Goal: Task Accomplishment & Management: Complete application form

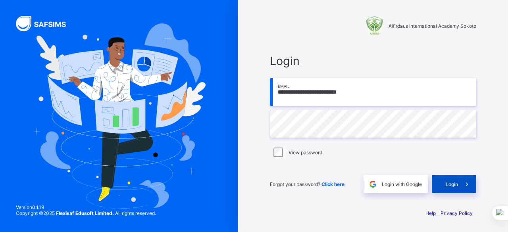
click at [448, 185] on span "Login" at bounding box center [452, 184] width 12 height 6
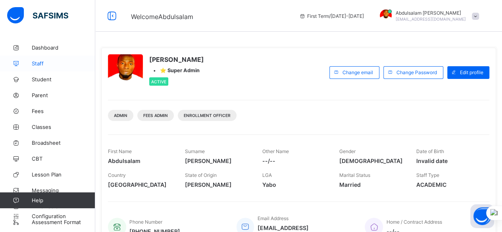
click at [41, 66] on span "Staff" at bounding box center [64, 63] width 64 height 6
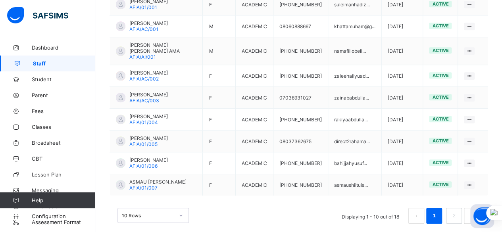
scroll to position [278, 0]
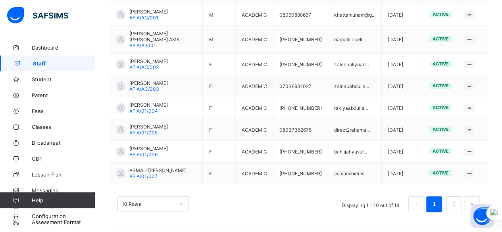
click at [168, 206] on div "10 Rows" at bounding box center [153, 204] width 71 height 15
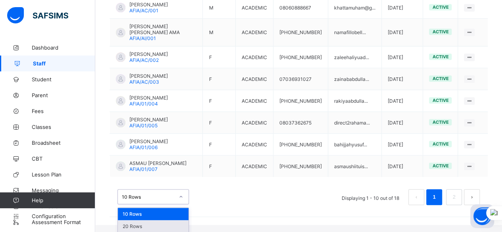
click at [167, 220] on div "20 Rows" at bounding box center [153, 226] width 71 height 12
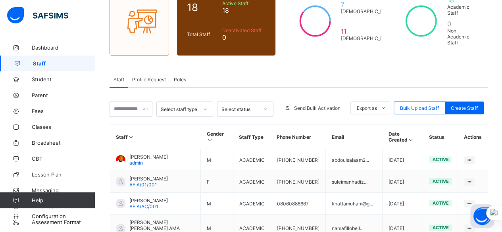
scroll to position [31, 0]
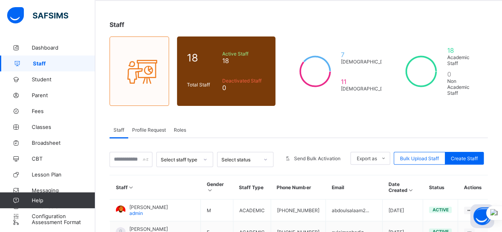
click at [157, 127] on span "Profile Request" at bounding box center [149, 130] width 34 height 6
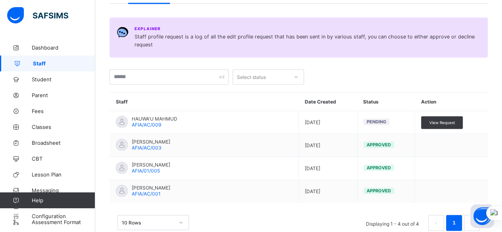
scroll to position [174, 0]
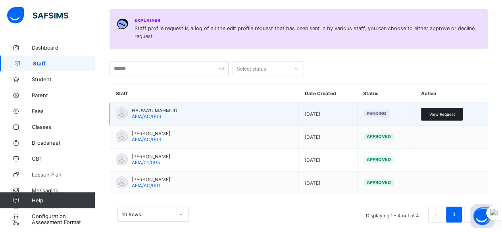
click at [450, 112] on span "View Request" at bounding box center [442, 114] width 26 height 5
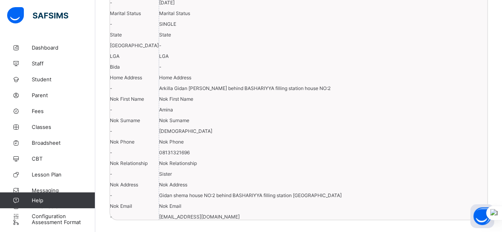
scroll to position [21, 0]
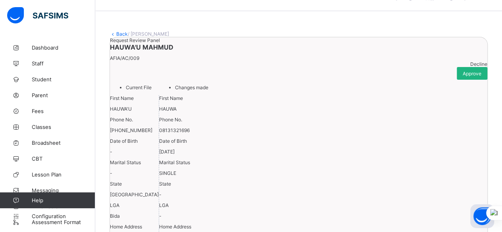
click at [464, 77] on span "Approve" at bounding box center [472, 74] width 19 height 6
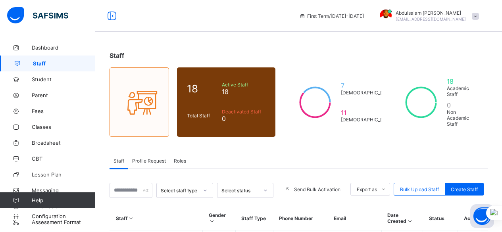
scroll to position [199, 0]
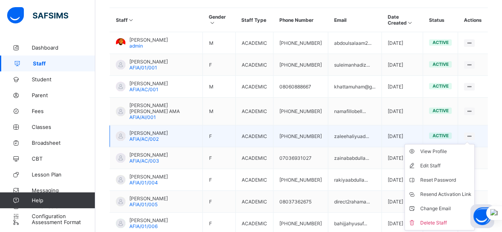
click at [473, 144] on ul "View Profile Edit Staff Reset Password Resend Activation Link Change Email Dele…" at bounding box center [440, 187] width 70 height 87
click at [461, 148] on div "View Profile" at bounding box center [445, 152] width 51 height 8
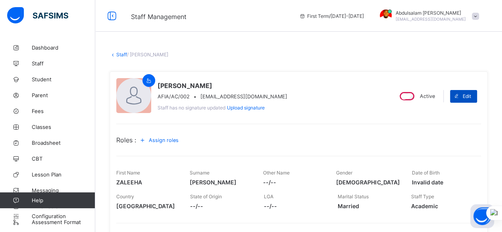
click at [471, 94] on span "Edit" at bounding box center [467, 96] width 8 height 6
select select "**"
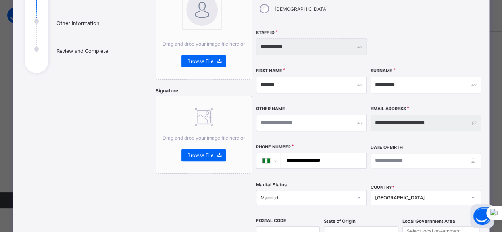
scroll to position [119, 0]
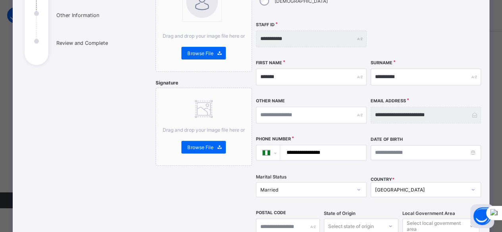
click at [477, 107] on div "**********" at bounding box center [426, 115] width 110 height 17
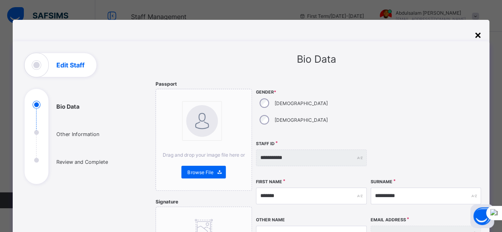
click at [477, 36] on div "×" at bounding box center [478, 35] width 8 height 14
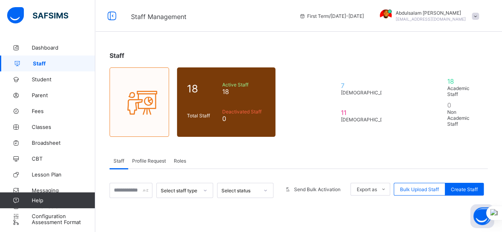
scroll to position [127, 0]
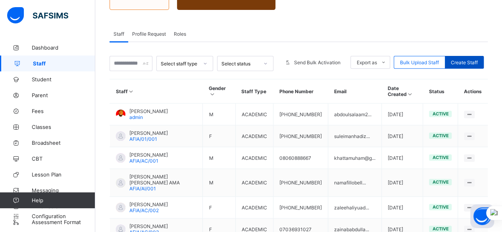
click at [475, 58] on div "Create Staff" at bounding box center [464, 62] width 39 height 13
select select "**"
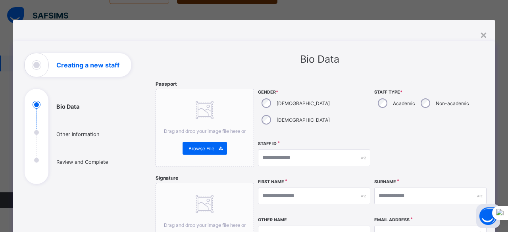
click at [485, 35] on div "×" at bounding box center [484, 35] width 8 height 14
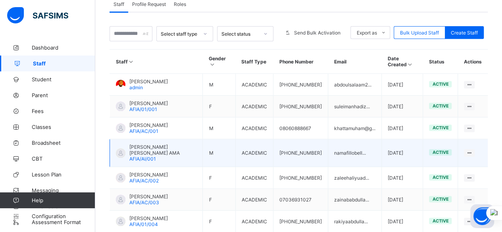
scroll to position [207, 0]
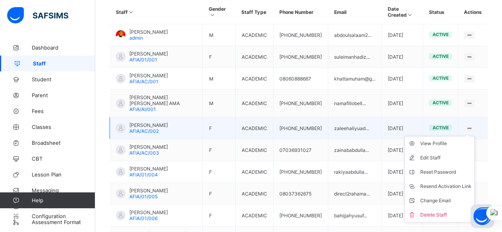
click at [473, 125] on icon at bounding box center [469, 128] width 7 height 6
click at [450, 211] on div "Delete Staff" at bounding box center [445, 215] width 51 height 8
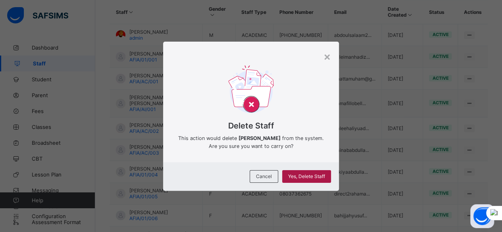
click at [302, 180] on span "Yes, Delete Staff" at bounding box center [306, 177] width 37 height 6
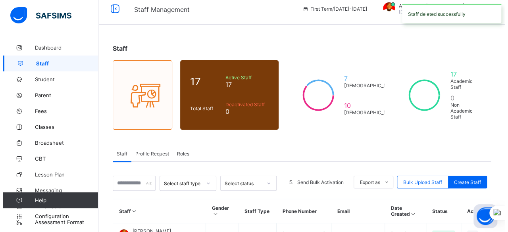
scroll to position [0, 0]
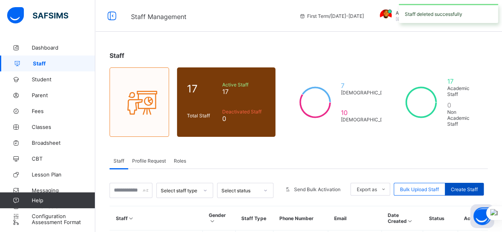
click at [473, 184] on div "Create Staff" at bounding box center [464, 189] width 39 height 13
select select "**"
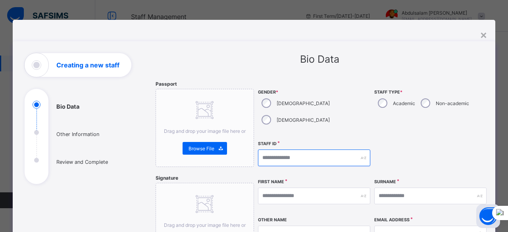
click at [308, 150] on input "text" at bounding box center [314, 158] width 112 height 17
type input "**********"
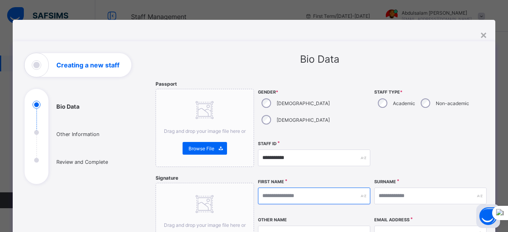
click at [307, 188] on input "text" at bounding box center [314, 196] width 112 height 17
type input "*******"
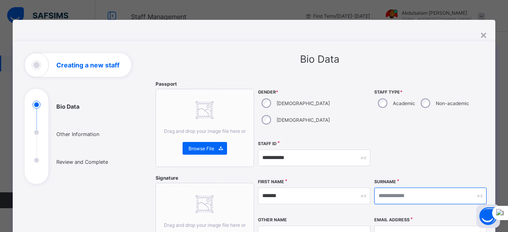
click at [423, 188] on input "text" at bounding box center [430, 196] width 112 height 17
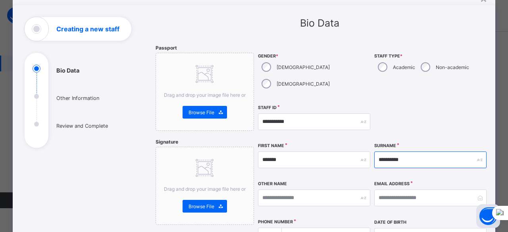
scroll to position [79, 0]
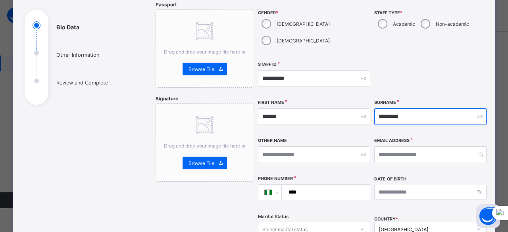
type input "**********"
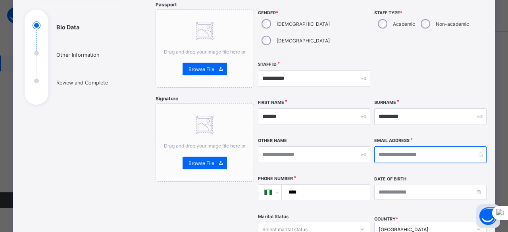
click at [421, 147] on input "email" at bounding box center [430, 155] width 112 height 17
type input "**********"
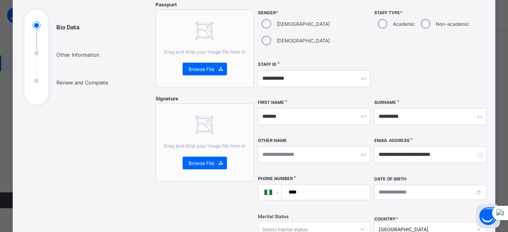
click at [318, 185] on input "****" at bounding box center [325, 192] width 82 height 15
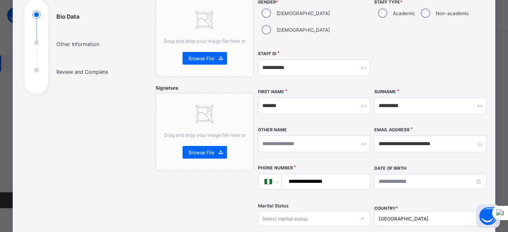
scroll to position [119, 0]
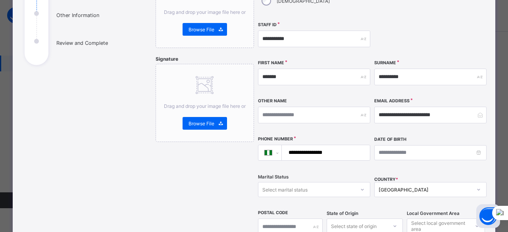
type input "**********"
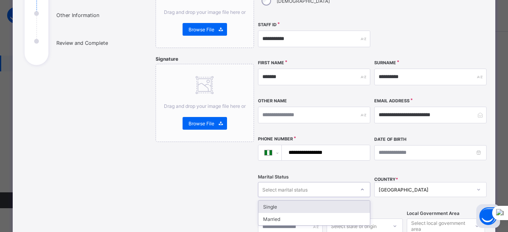
click at [342, 184] on div "Select marital status" at bounding box center [307, 189] width 97 height 11
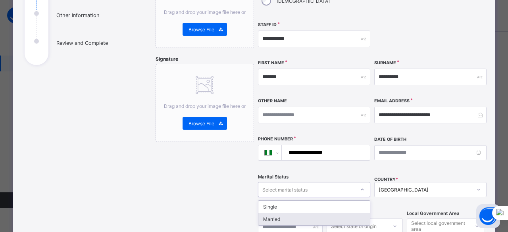
click at [333, 213] on div "Married" at bounding box center [315, 219] width 112 height 12
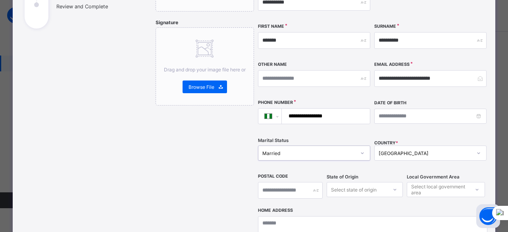
scroll to position [199, 0]
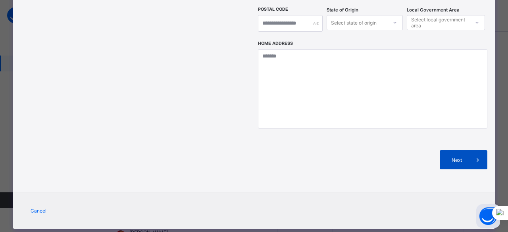
click at [454, 151] on div "Next" at bounding box center [464, 160] width 48 height 19
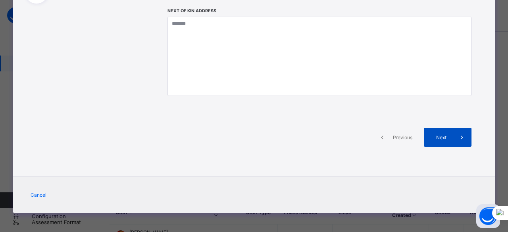
click at [453, 134] on span at bounding box center [462, 137] width 19 height 19
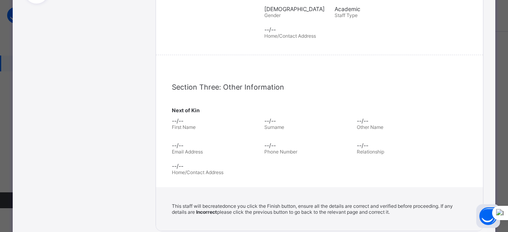
scroll to position [288, 0]
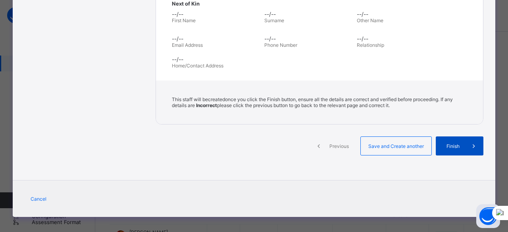
click at [452, 143] on span "Finish" at bounding box center [453, 146] width 23 height 6
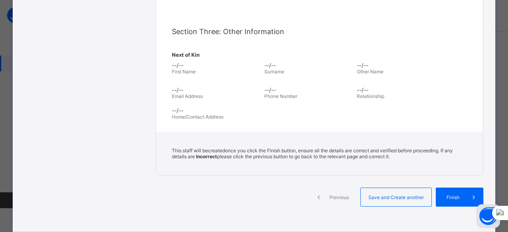
scroll to position [238, 0]
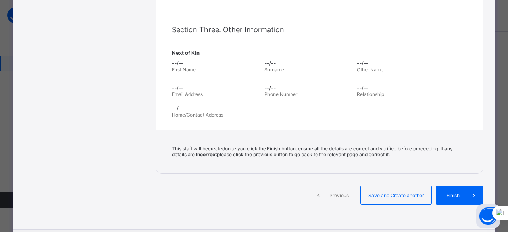
click at [328, 193] on span "Previous" at bounding box center [339, 196] width 22 height 6
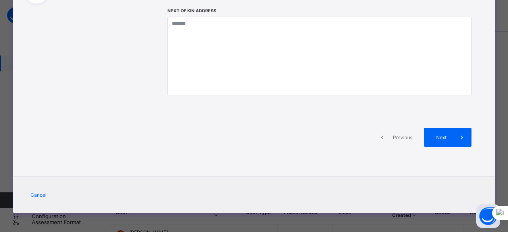
click at [397, 133] on div "Previous" at bounding box center [397, 137] width 48 height 19
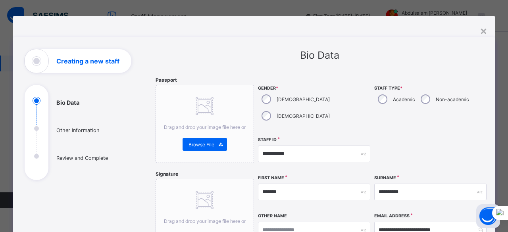
scroll to position [0, 0]
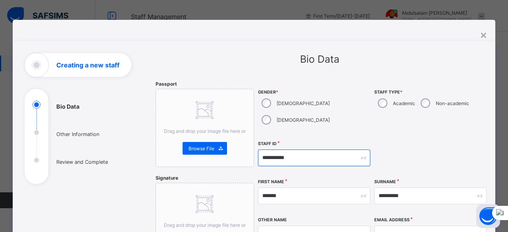
click at [313, 150] on input "**********" at bounding box center [314, 158] width 112 height 17
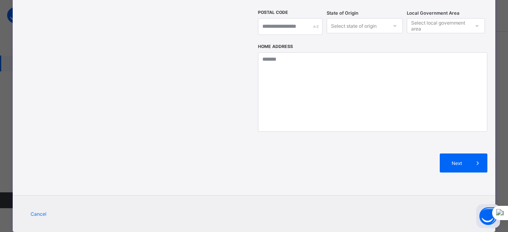
scroll to position [323, 0]
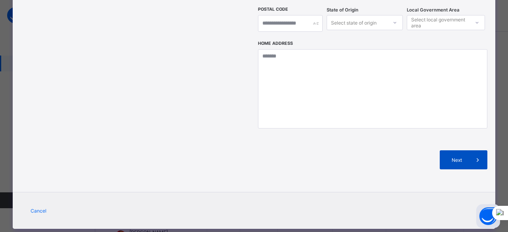
type input "**********"
click at [455, 151] on div "Next" at bounding box center [464, 160] width 48 height 19
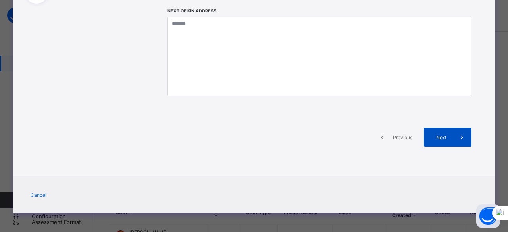
click at [454, 143] on span at bounding box center [462, 137] width 19 height 19
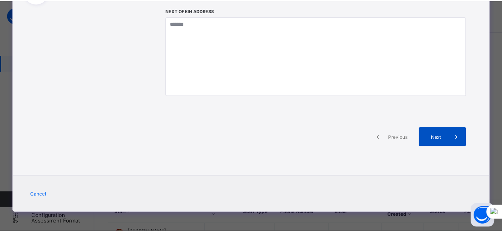
scroll to position [288, 0]
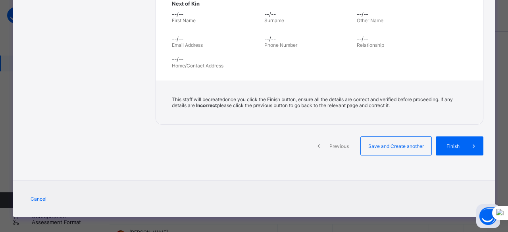
click at [454, 143] on span "Finish" at bounding box center [453, 146] width 23 height 6
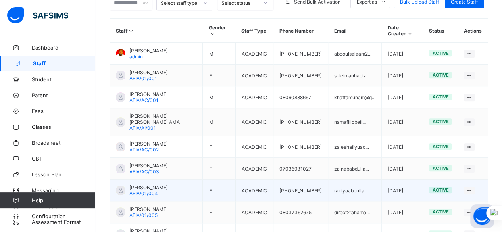
scroll to position [199, 0]
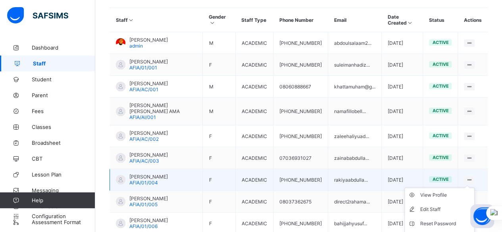
click at [473, 176] on div at bounding box center [469, 180] width 11 height 8
click at [458, 191] on div "View Profile" at bounding box center [445, 195] width 51 height 8
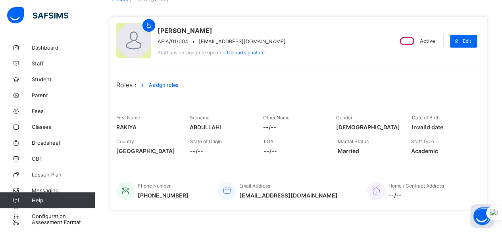
scroll to position [40, 0]
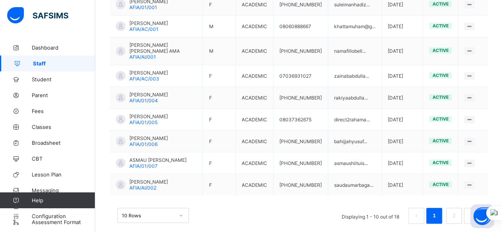
scroll to position [278, 0]
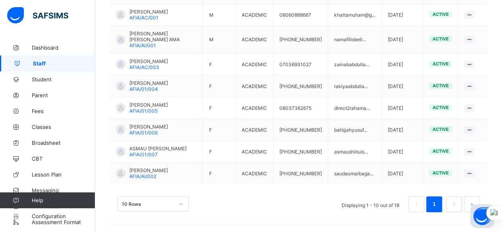
click at [169, 205] on div "10 Rows" at bounding box center [153, 204] width 71 height 15
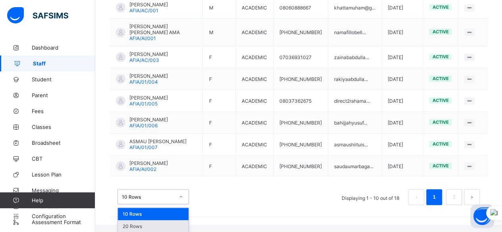
click at [171, 220] on div "20 Rows" at bounding box center [153, 226] width 71 height 12
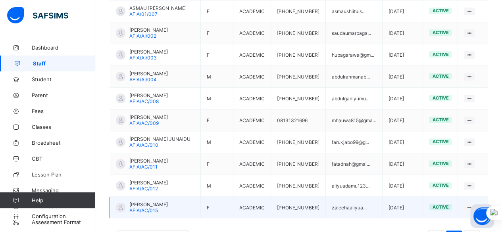
scroll to position [422, 0]
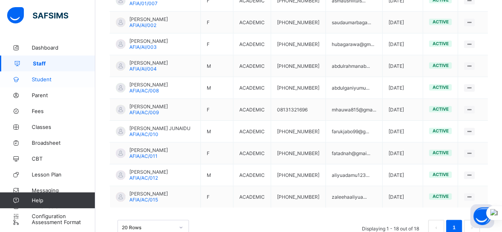
click at [46, 86] on link "Student" at bounding box center [47, 79] width 95 height 16
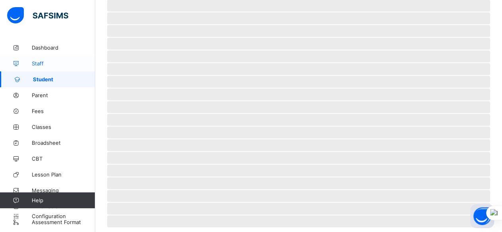
click at [79, 60] on span "Staff" at bounding box center [64, 63] width 64 height 6
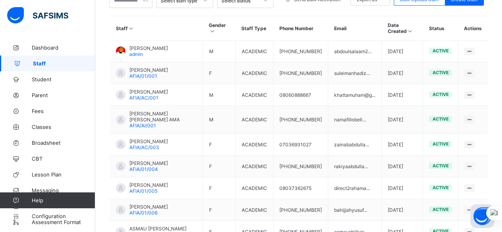
scroll to position [259, 0]
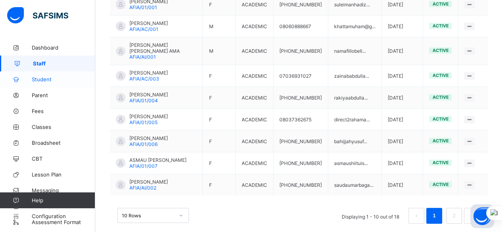
click at [57, 84] on link "Student" at bounding box center [47, 79] width 95 height 16
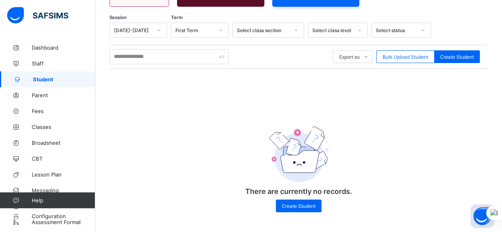
scroll to position [121, 0]
click at [468, 60] on div "Create Student" at bounding box center [457, 56] width 46 height 13
select select "**"
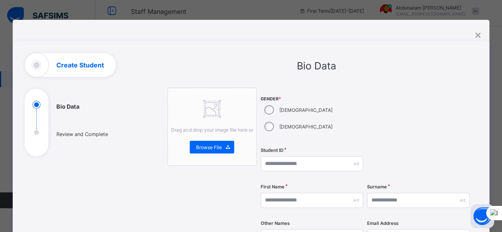
scroll to position [2, 0]
click at [479, 35] on div "×" at bounding box center [478, 35] width 8 height 14
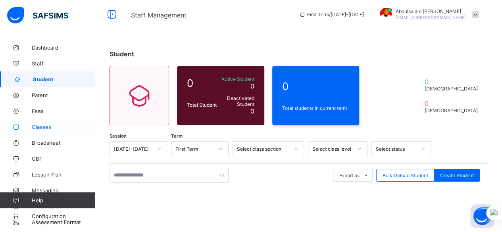
click at [49, 128] on span "Classes" at bounding box center [64, 127] width 64 height 6
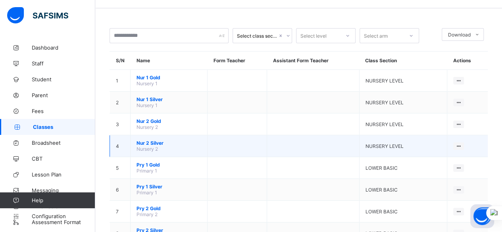
scroll to position [40, 0]
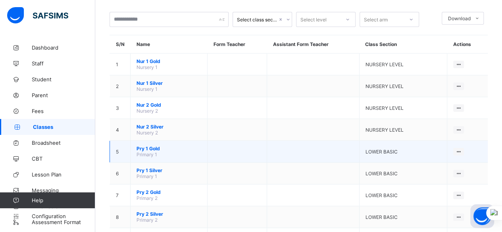
click at [257, 148] on td at bounding box center [238, 152] width 60 height 22
click at [462, 151] on td "View Class Assign form Teacher" at bounding box center [467, 152] width 41 height 22
click at [450, 163] on div "View Class" at bounding box center [437, 167] width 45 height 8
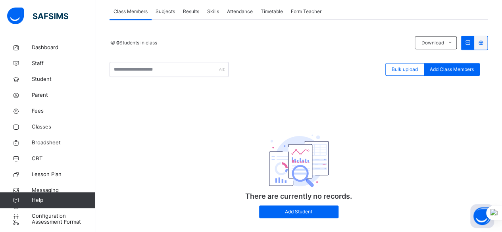
scroll to position [159, 0]
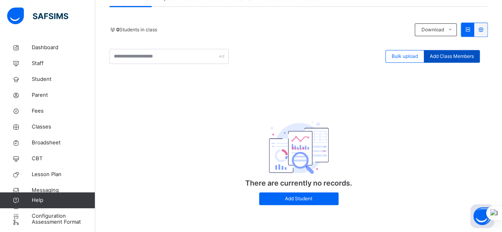
click at [454, 60] on div "Add Class Members" at bounding box center [452, 56] width 56 height 13
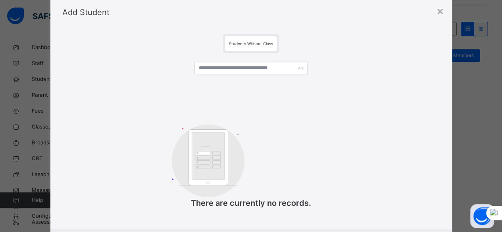
scroll to position [0, 0]
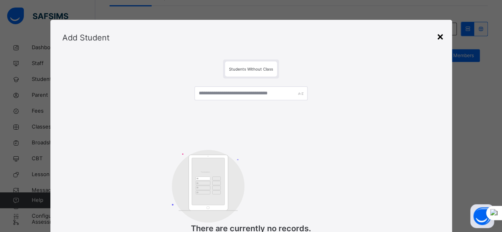
click at [440, 41] on div "×" at bounding box center [441, 36] width 8 height 17
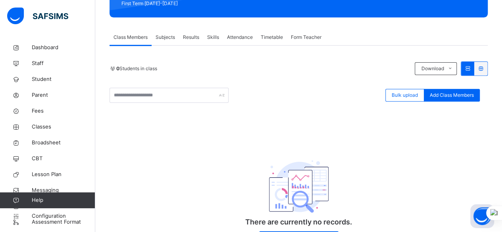
scroll to position [160, 0]
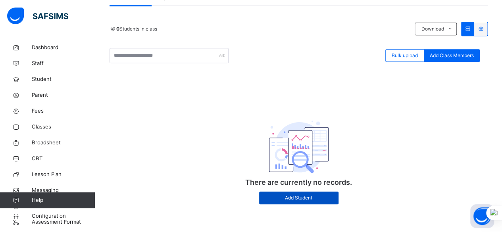
click at [307, 197] on span "Add Student" at bounding box center [299, 198] width 68 height 7
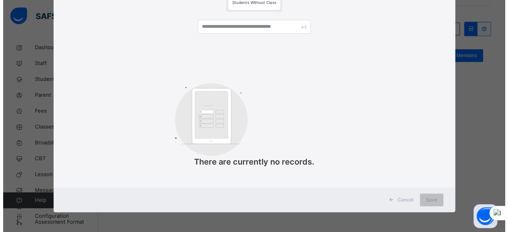
scroll to position [0, 0]
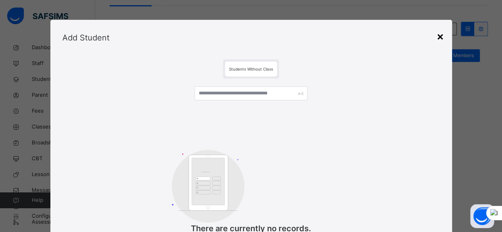
click at [441, 40] on div "×" at bounding box center [441, 36] width 8 height 17
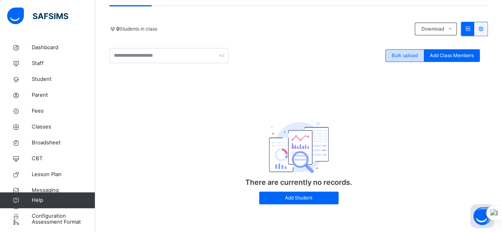
click at [415, 54] on span "Bulk upload" at bounding box center [405, 55] width 26 height 7
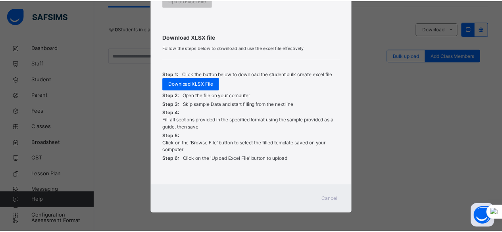
scroll to position [245, 0]
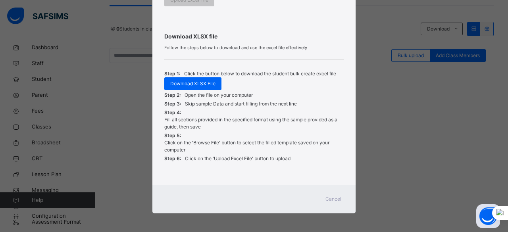
click at [334, 197] on span "Cancel" at bounding box center [334, 199] width 16 height 7
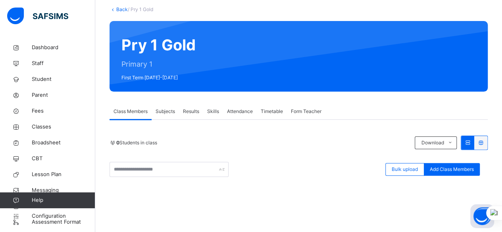
scroll to position [41, 0]
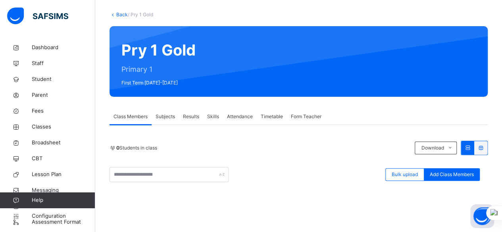
click at [164, 117] on span "Subjects" at bounding box center [165, 116] width 19 height 7
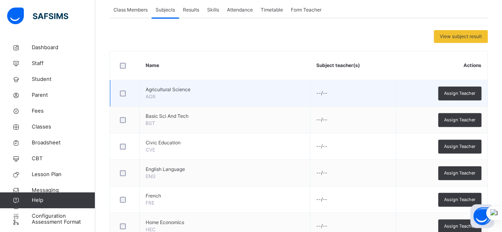
scroll to position [160, 0]
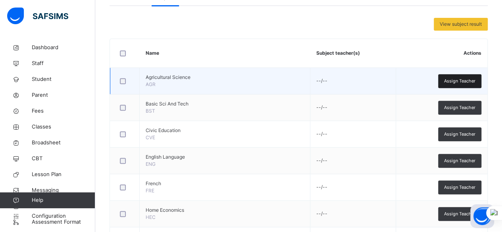
click at [476, 82] on span "Assign Teacher" at bounding box center [459, 81] width 31 height 7
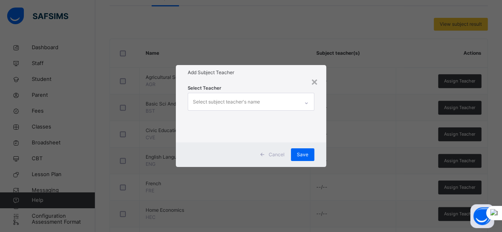
scroll to position [0, 0]
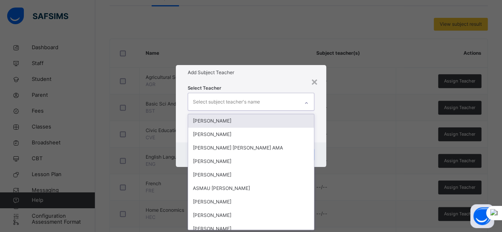
click at [294, 103] on div "Select subject teacher's name" at bounding box center [243, 101] width 111 height 17
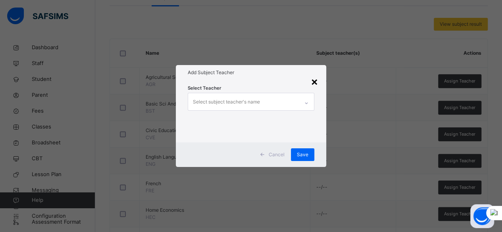
click at [318, 84] on div "×" at bounding box center [315, 81] width 8 height 17
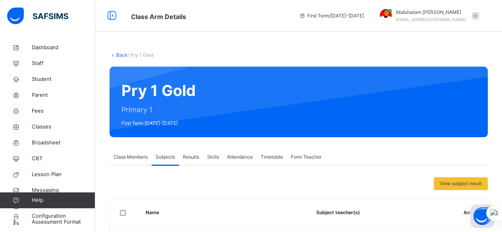
click at [121, 158] on span "Class Members" at bounding box center [131, 157] width 34 height 7
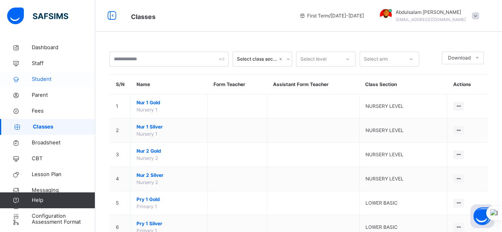
click at [69, 80] on span "Student" at bounding box center [64, 79] width 64 height 8
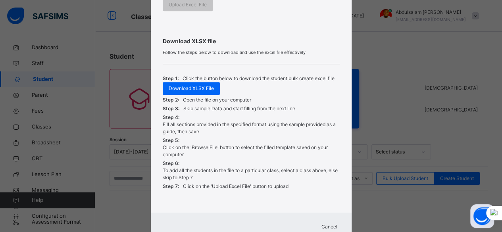
scroll to position [306, 0]
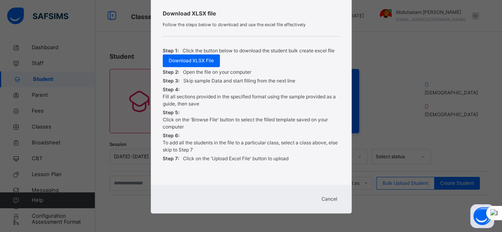
click at [332, 203] on div "Cancel" at bounding box center [329, 199] width 29 height 13
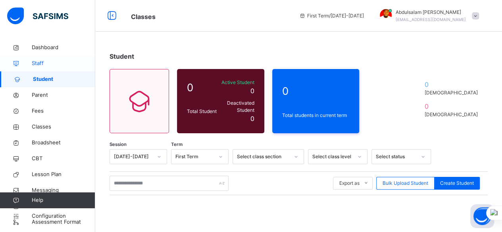
drag, startPoint x: 54, startPoint y: 66, endPoint x: 54, endPoint y: 70, distance: 4.8
click at [54, 65] on span "Staff" at bounding box center [64, 64] width 64 height 8
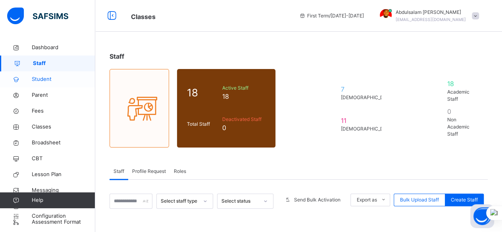
click at [56, 77] on span "Student" at bounding box center [64, 79] width 64 height 8
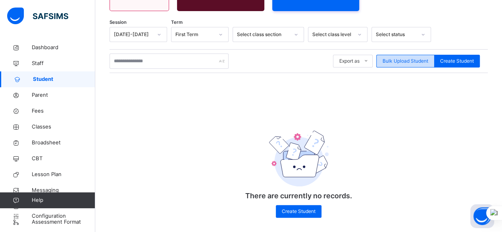
scroll to position [123, 0]
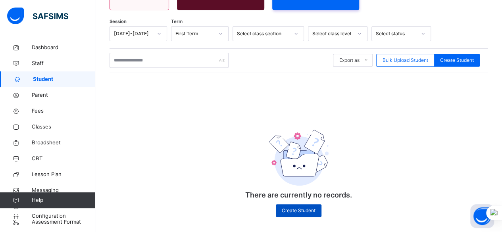
click at [307, 208] on span "Create Student" at bounding box center [299, 210] width 34 height 7
select select "**"
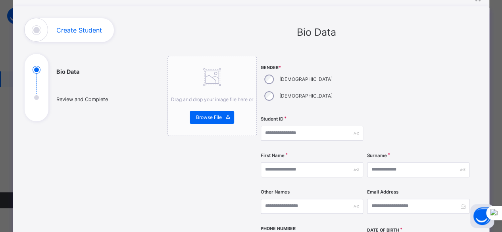
scroll to position [0, 0]
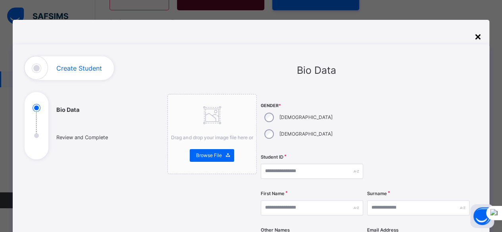
click at [480, 38] on div "×" at bounding box center [478, 36] width 8 height 17
